Goal: Task Accomplishment & Management: Manage account settings

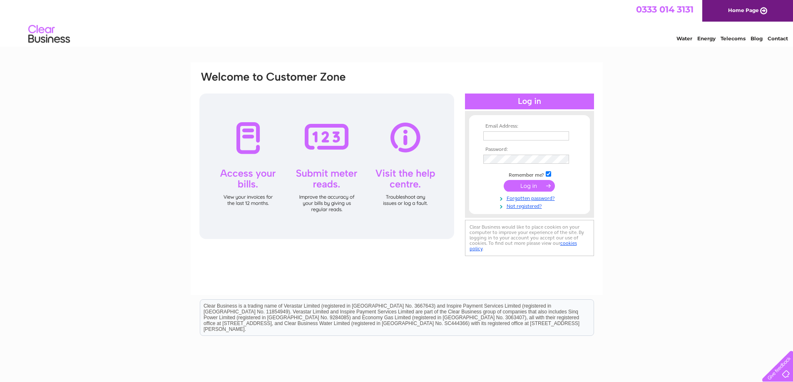
type input "aonghasking@yahoo.co.uk"
click at [523, 187] on input "submit" at bounding box center [529, 186] width 51 height 12
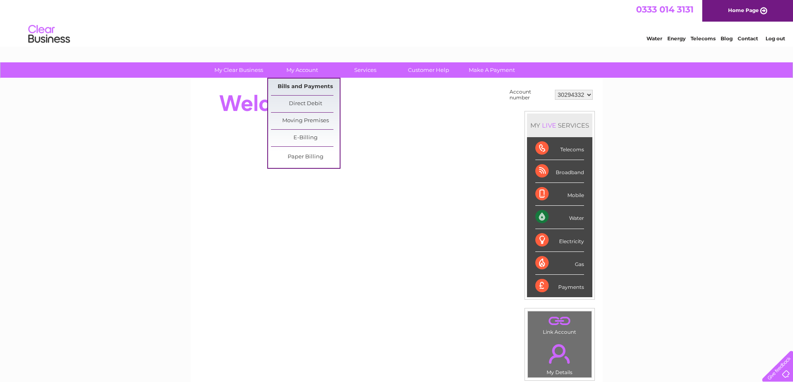
click at [300, 85] on link "Bills and Payments" at bounding box center [305, 87] width 69 height 17
click at [314, 83] on link "Bills and Payments" at bounding box center [305, 87] width 69 height 17
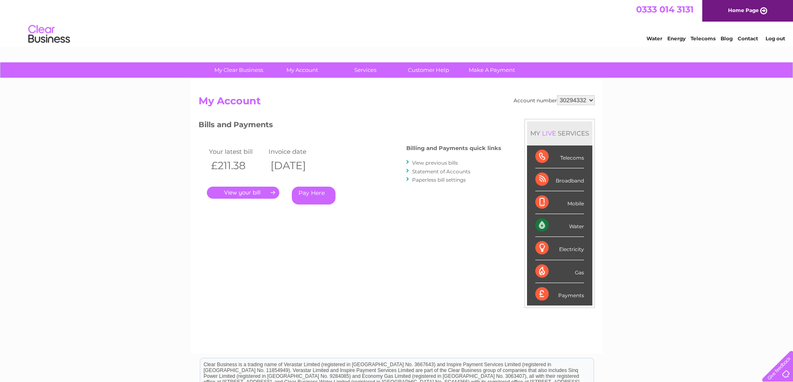
click at [273, 194] on link "." at bounding box center [243, 193] width 72 height 12
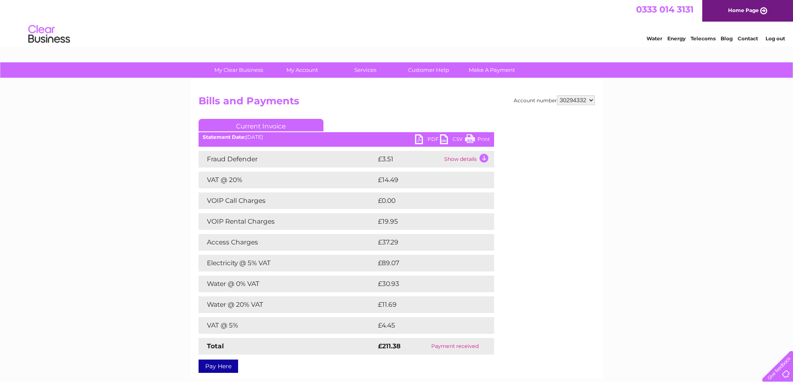
click at [480, 141] on link "Print" at bounding box center [477, 140] width 25 height 12
click at [429, 138] on link "PDF" at bounding box center [427, 140] width 25 height 12
click at [419, 141] on link "PDF" at bounding box center [427, 140] width 25 height 12
